Goal: Information Seeking & Learning: Understand process/instructions

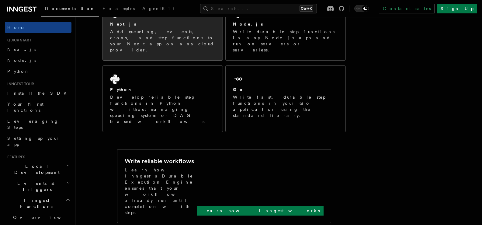
scroll to position [40, 0]
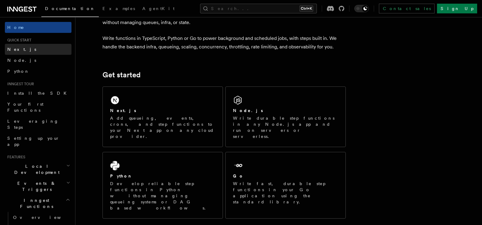
click at [34, 49] on link "Next.js" at bounding box center [38, 49] width 67 height 11
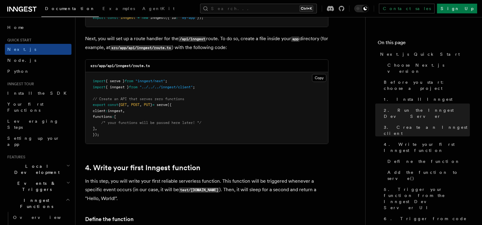
scroll to position [843, 0]
click at [323, 77] on button "Copy Copied" at bounding box center [319, 78] width 14 height 8
click at [319, 78] on button "Copy Copied" at bounding box center [319, 78] width 14 height 8
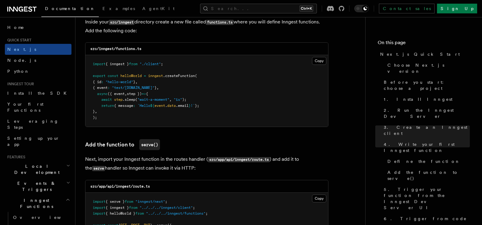
scroll to position [1086, 0]
click at [288, 70] on pre "import { inngest } from "./client" ; export const helloWorld = inngest .createF…" at bounding box center [206, 90] width 243 height 71
click at [320, 61] on button "Copy Copied" at bounding box center [319, 61] width 14 height 8
click at [315, 63] on button "Copy Copied" at bounding box center [319, 61] width 14 height 8
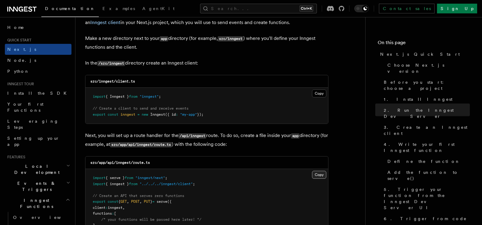
scroll to position [746, 0]
click at [321, 95] on button "Copy Copied" at bounding box center [319, 94] width 14 height 8
